Goal: Information Seeking & Learning: Learn about a topic

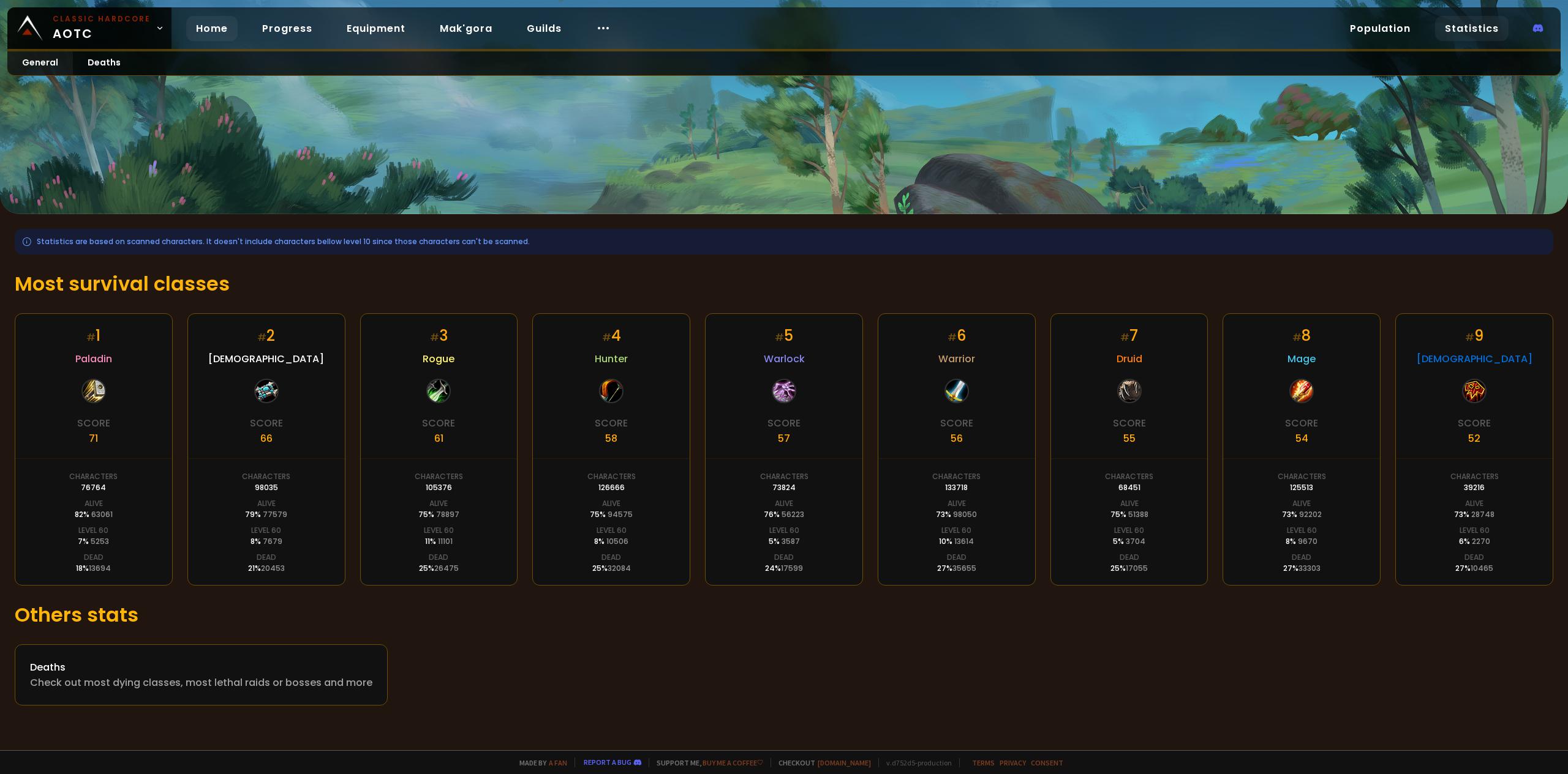
click at [196, 28] on link "Home" at bounding box center [211, 28] width 51 height 25
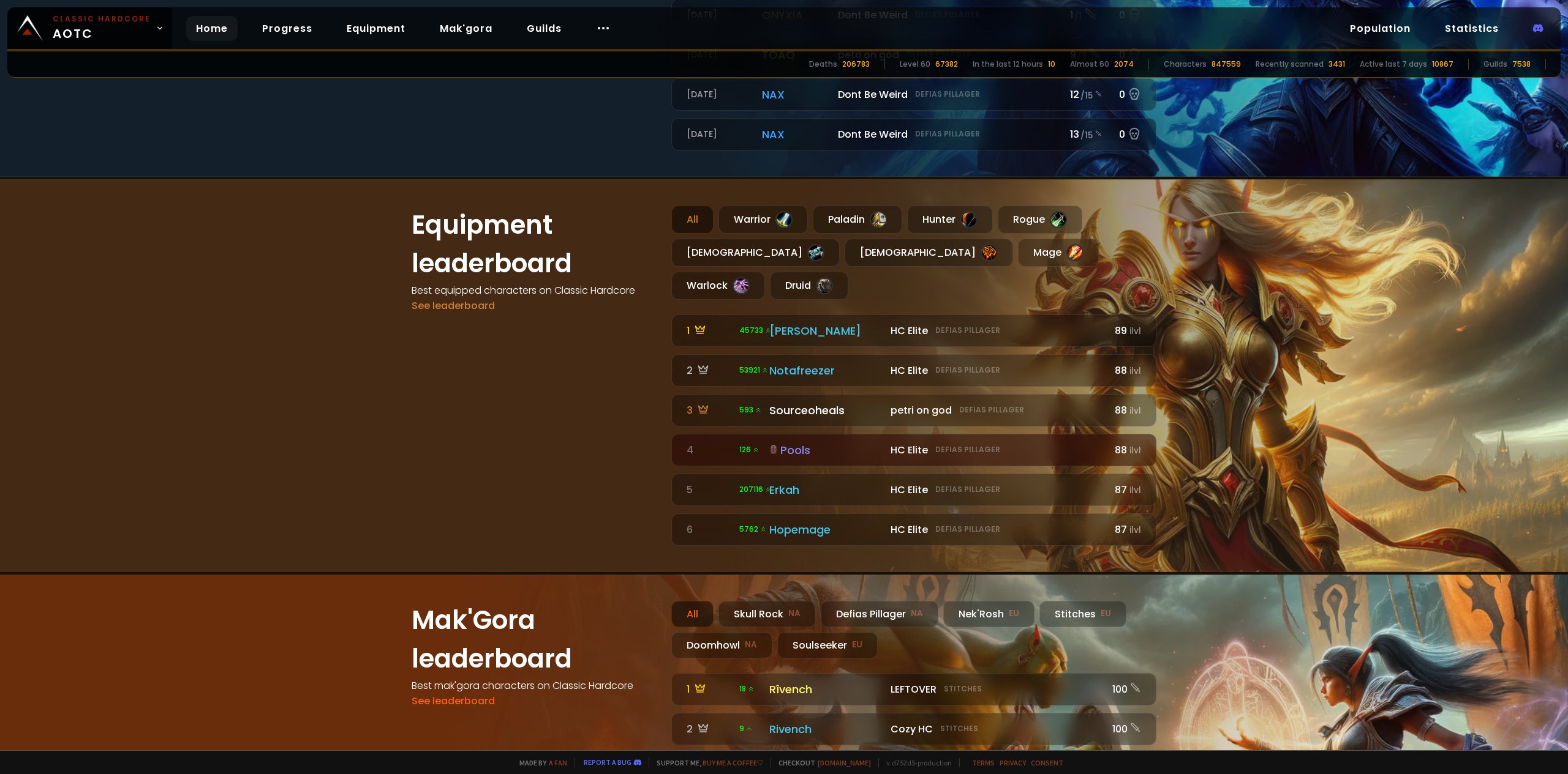
scroll to position [803, 0]
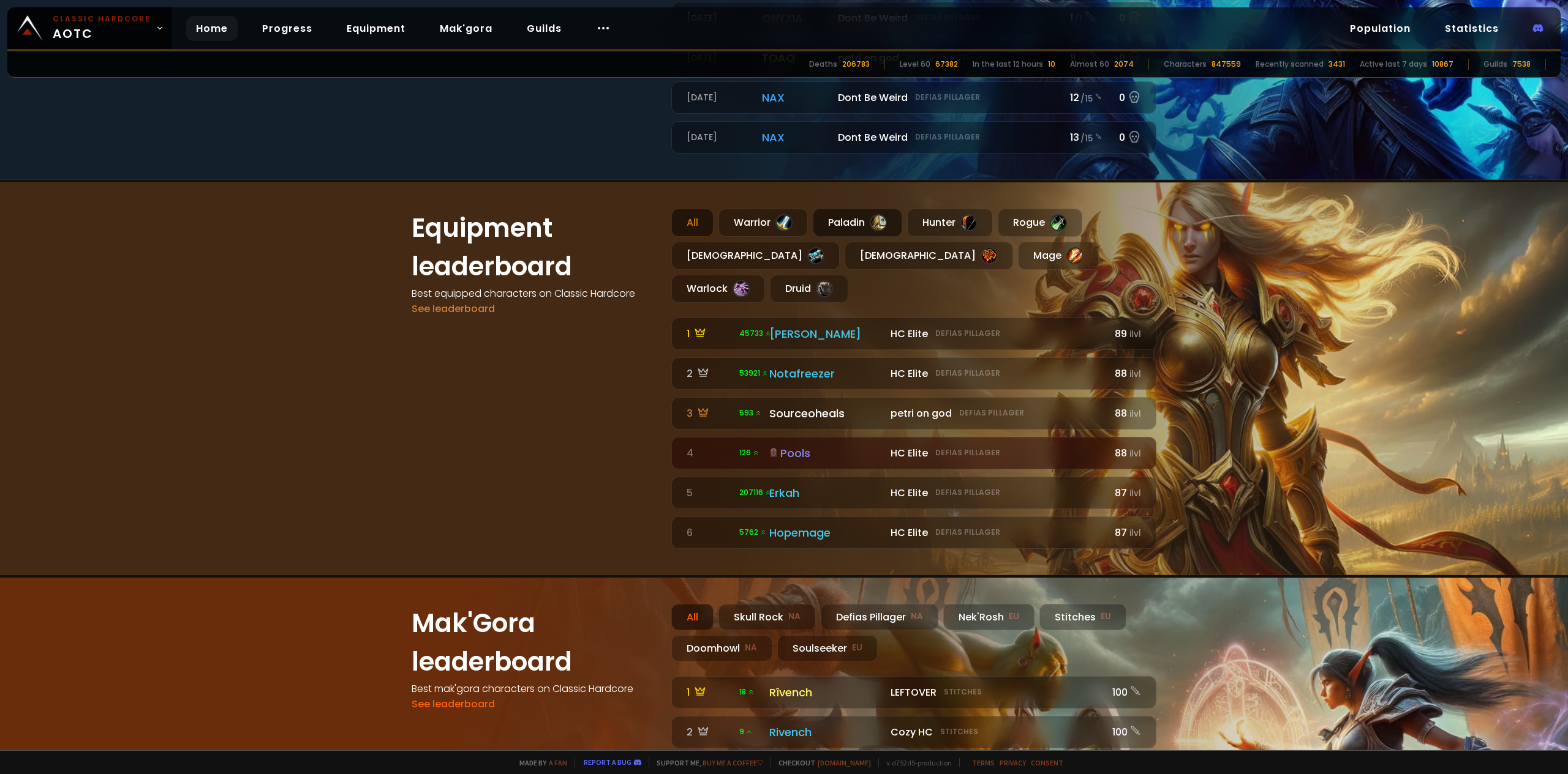
click at [881, 225] on div at bounding box center [878, 222] width 17 height 17
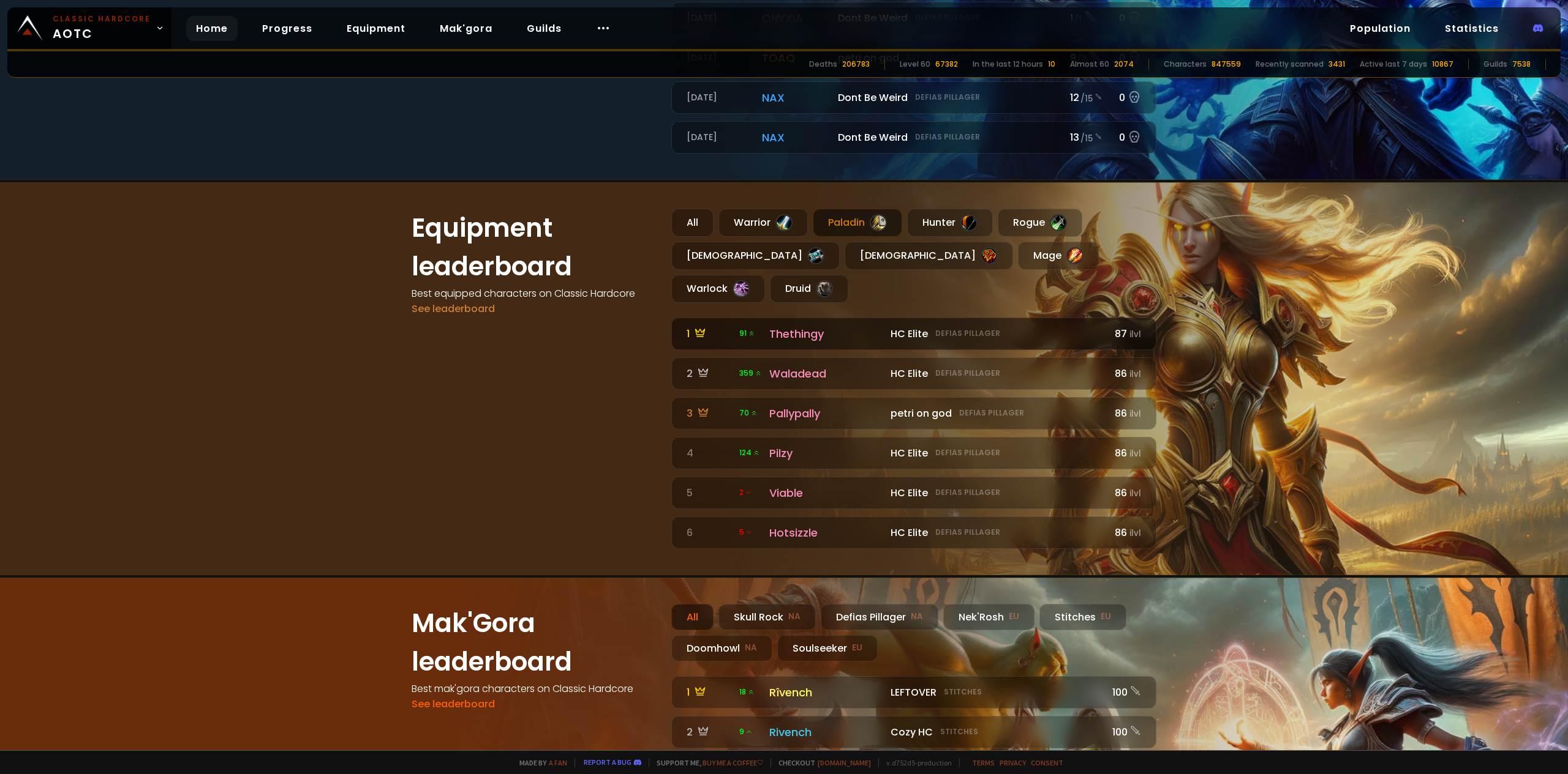
click at [794, 326] on div "Thethingy" at bounding box center [826, 334] width 114 height 16
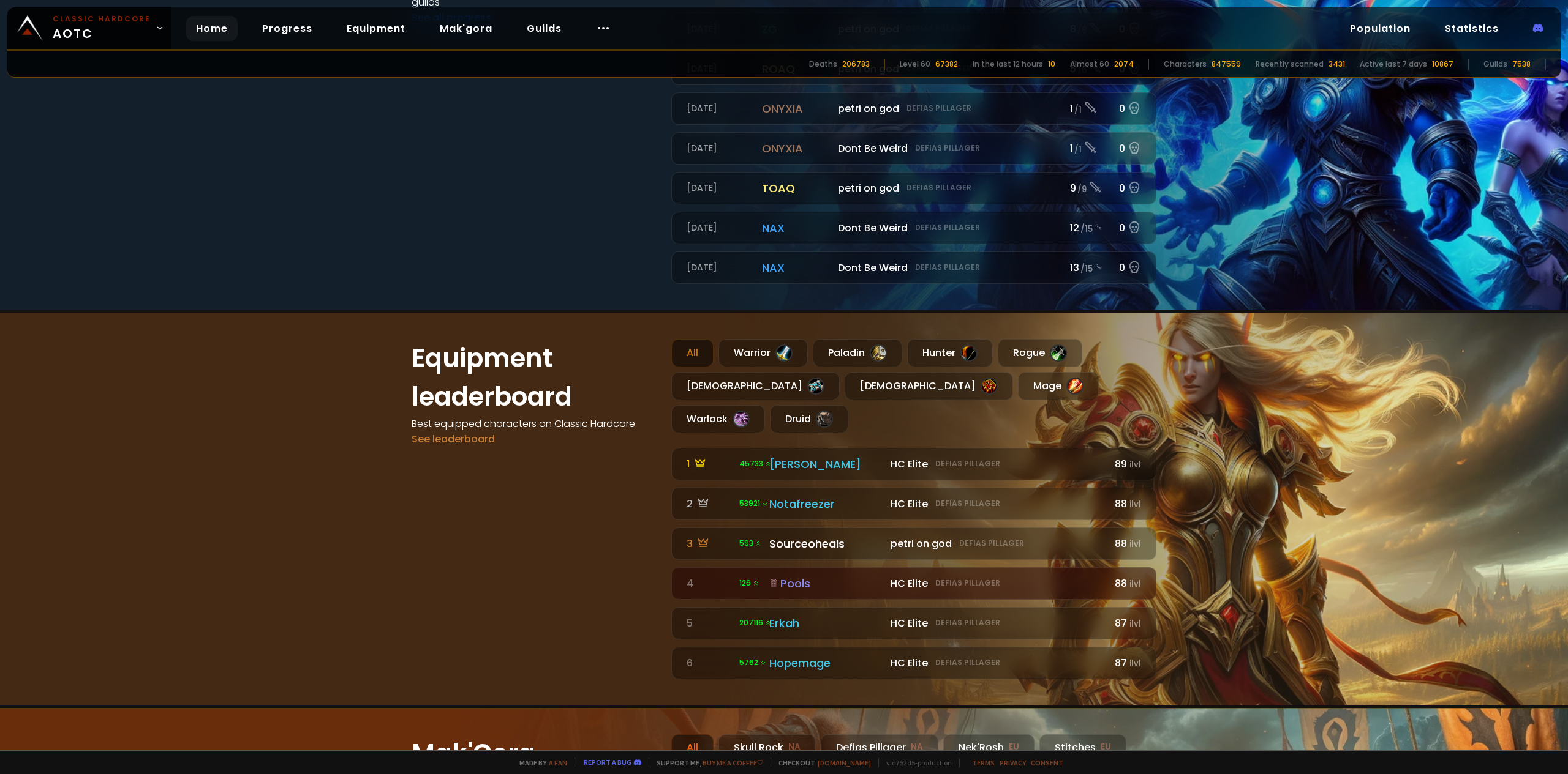
scroll to position [796, 0]
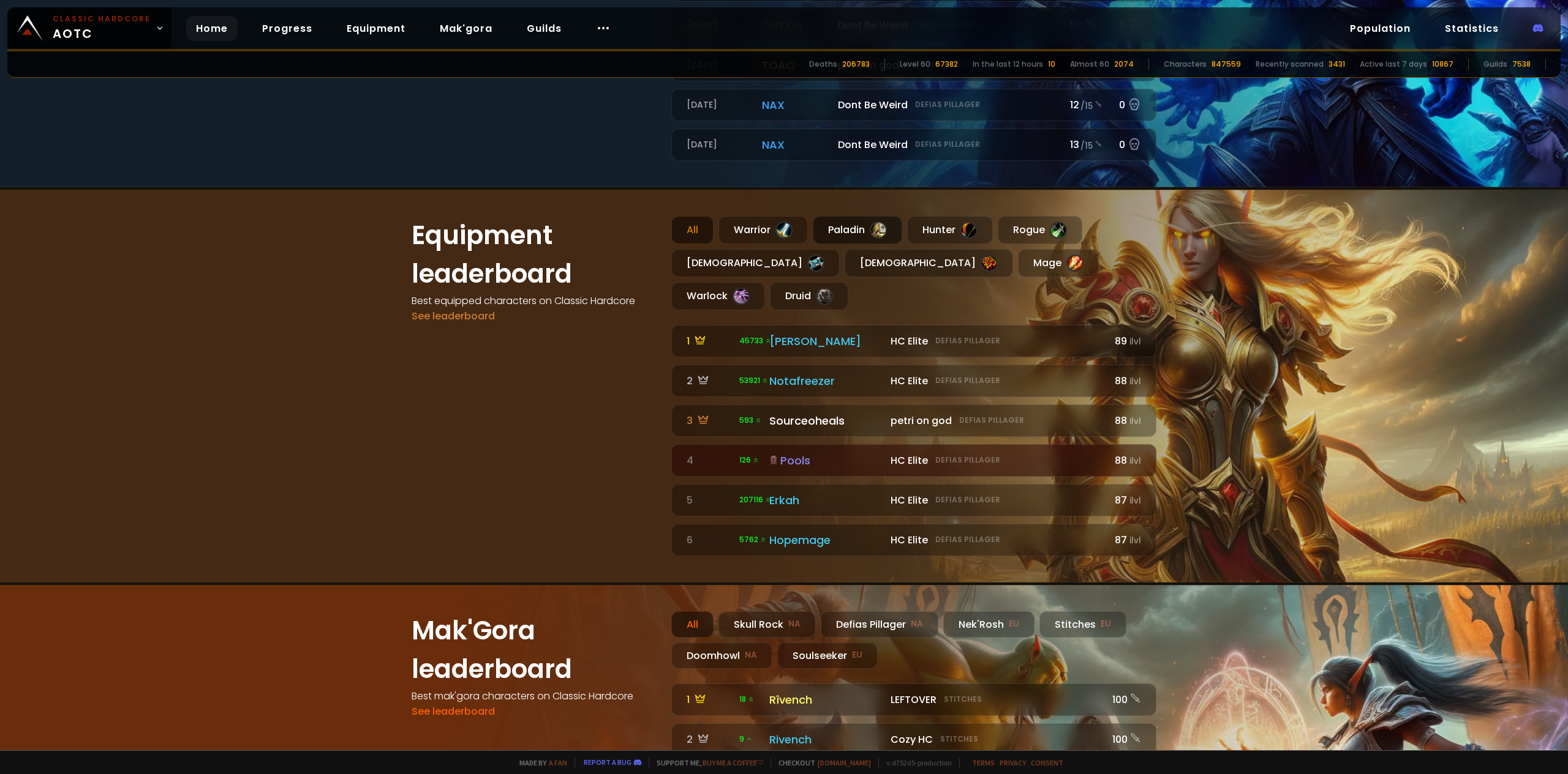
click at [832, 237] on div "Paladin" at bounding box center [858, 230] width 89 height 28
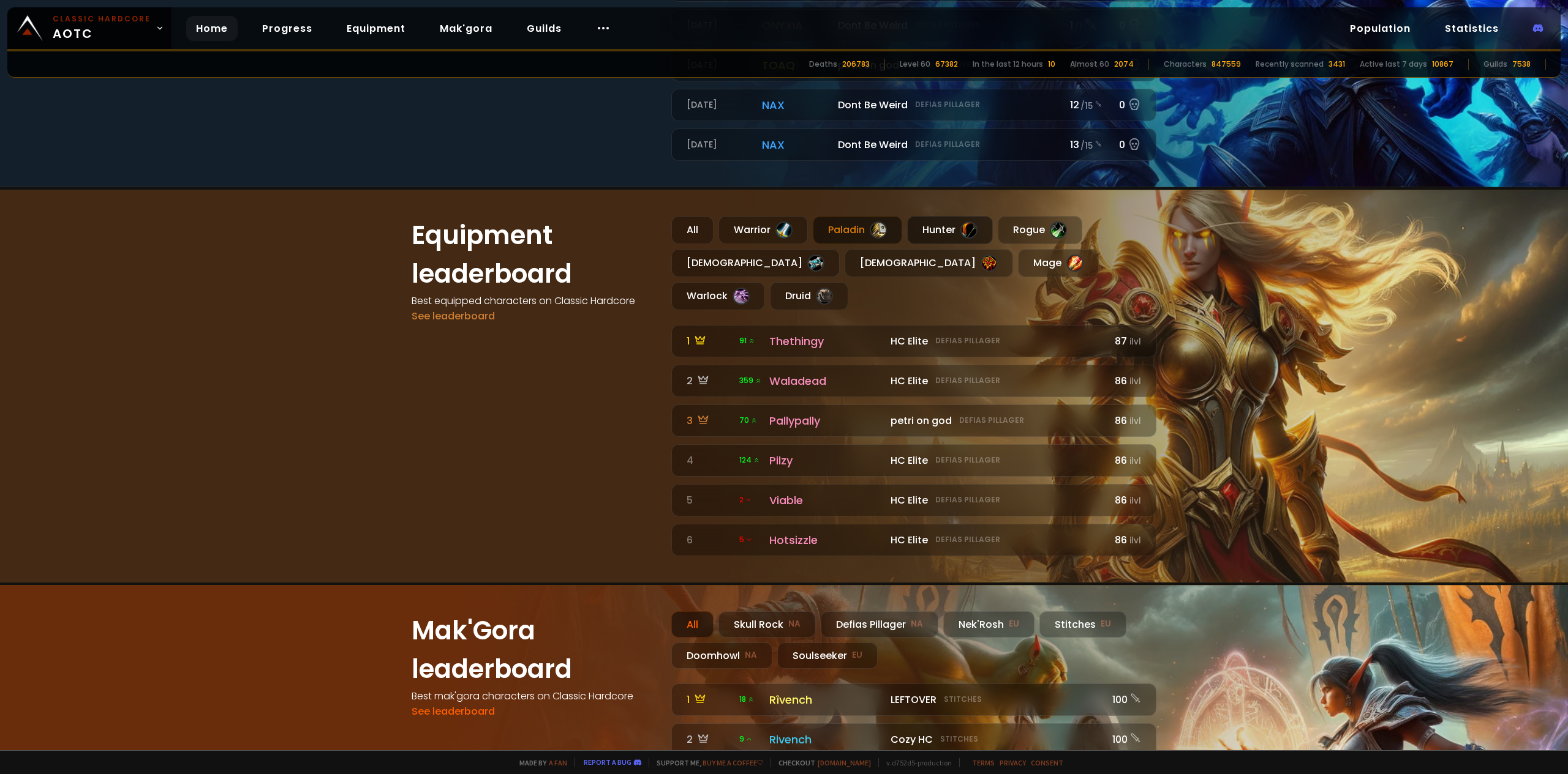
click at [957, 237] on div "Hunter" at bounding box center [949, 230] width 86 height 28
click at [1007, 236] on div "Rogue" at bounding box center [1040, 230] width 85 height 28
click at [848, 283] on div "Druid" at bounding box center [809, 297] width 78 height 28
click at [1012, 280] on div "All Warrior Paladin Hunter Rogue Priest Shaman Mage Warlock Druid 1 127 petri o…" at bounding box center [913, 387] width 485 height 341
click at [765, 283] on div "Warlock" at bounding box center [718, 297] width 94 height 28
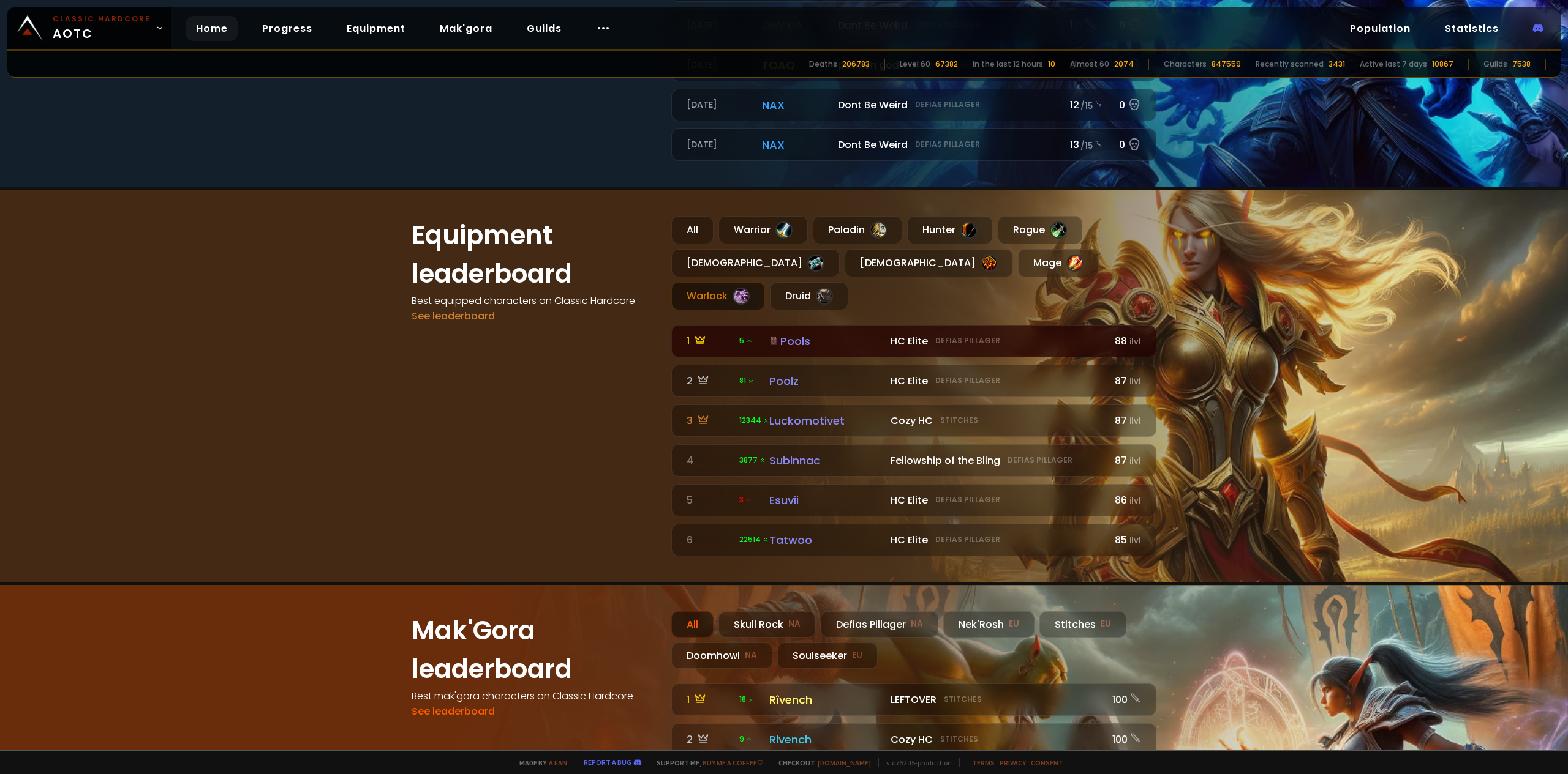
click at [801, 333] on div "Pools" at bounding box center [826, 341] width 114 height 16
